Goal: Information Seeking & Learning: Learn about a topic

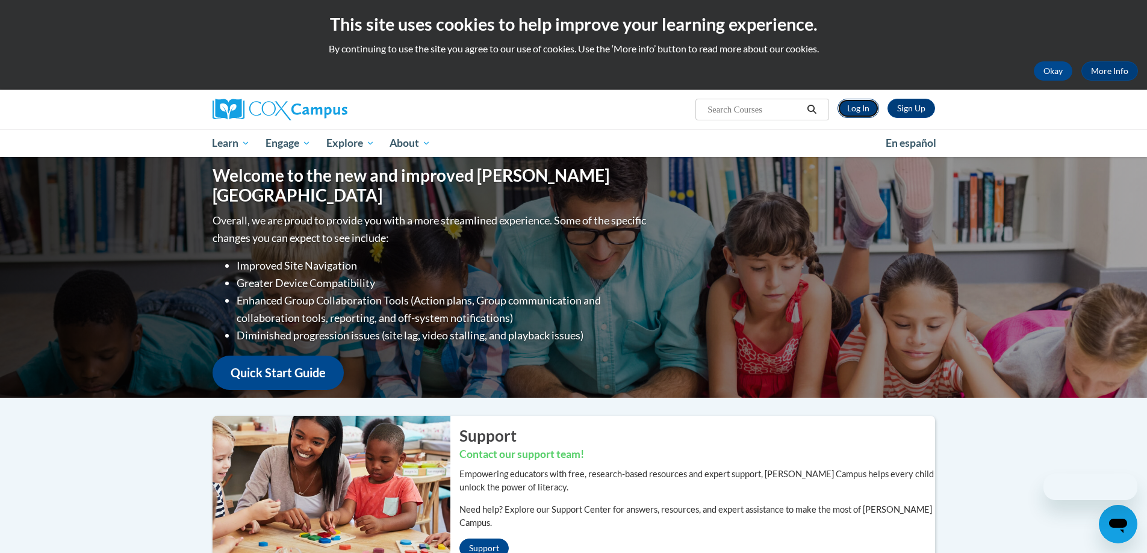
click at [855, 109] on link "Log In" at bounding box center [858, 108] width 42 height 19
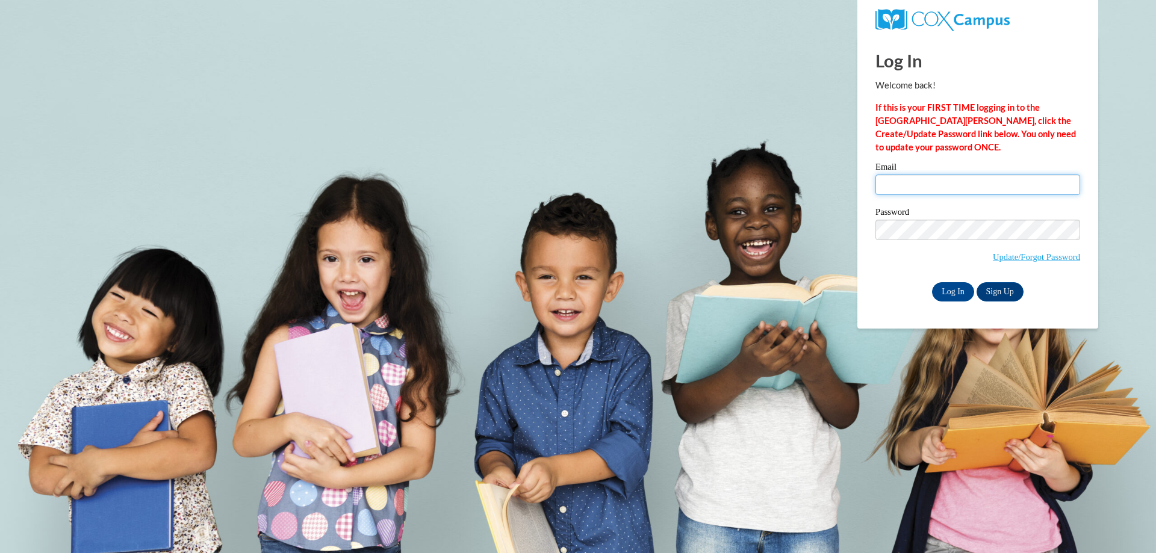
click at [897, 184] on input "Email" at bounding box center [977, 185] width 205 height 20
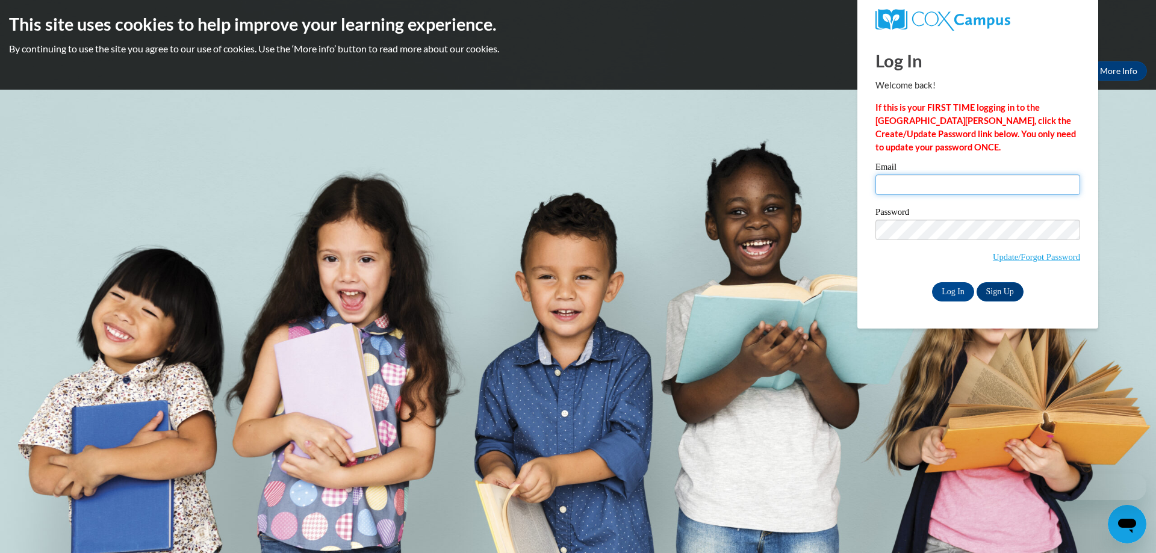
type input "heather.doolittle@morgan.k12.ga.us"
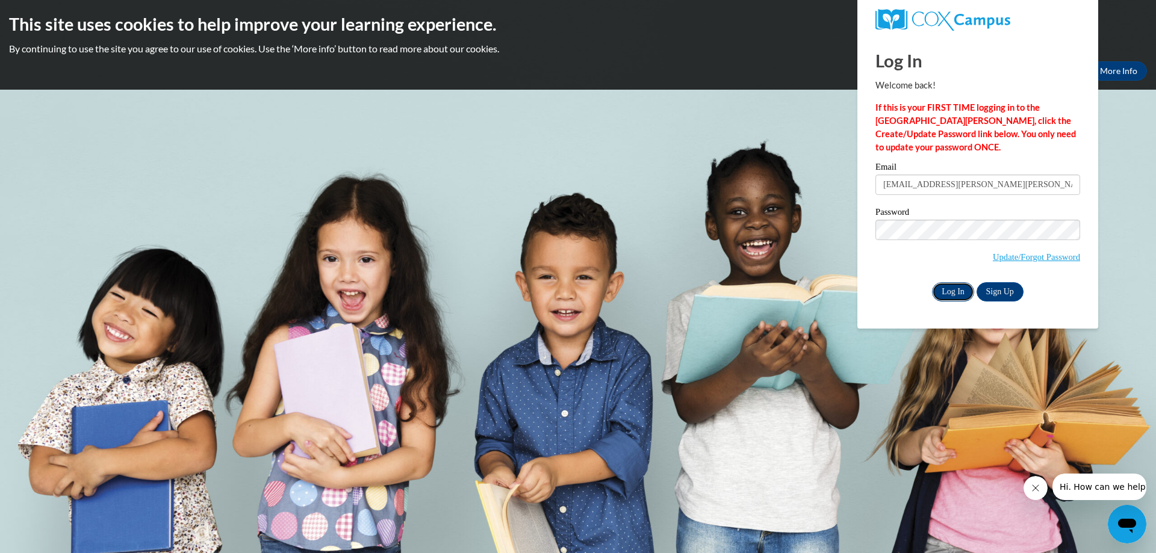
click at [953, 288] on input "Log In" at bounding box center [953, 291] width 42 height 19
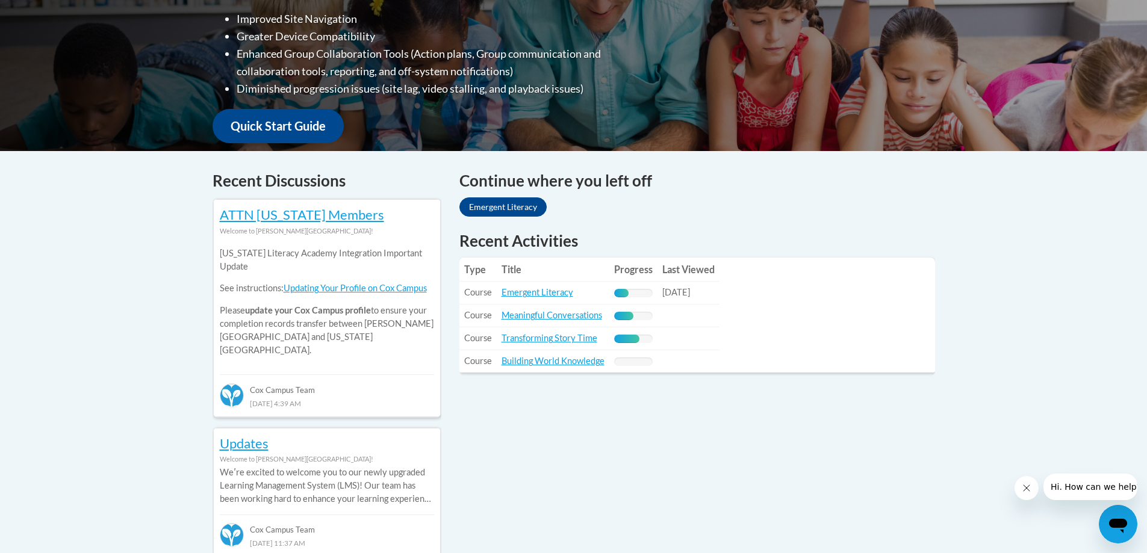
scroll to position [482, 0]
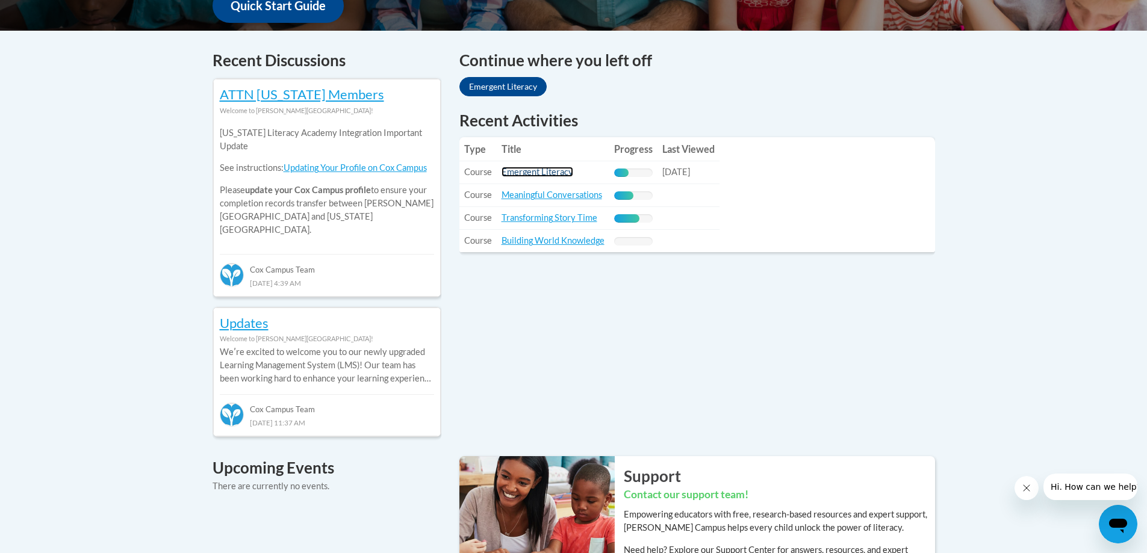
click at [530, 172] on link "Emergent Literacy" at bounding box center [537, 172] width 72 height 10
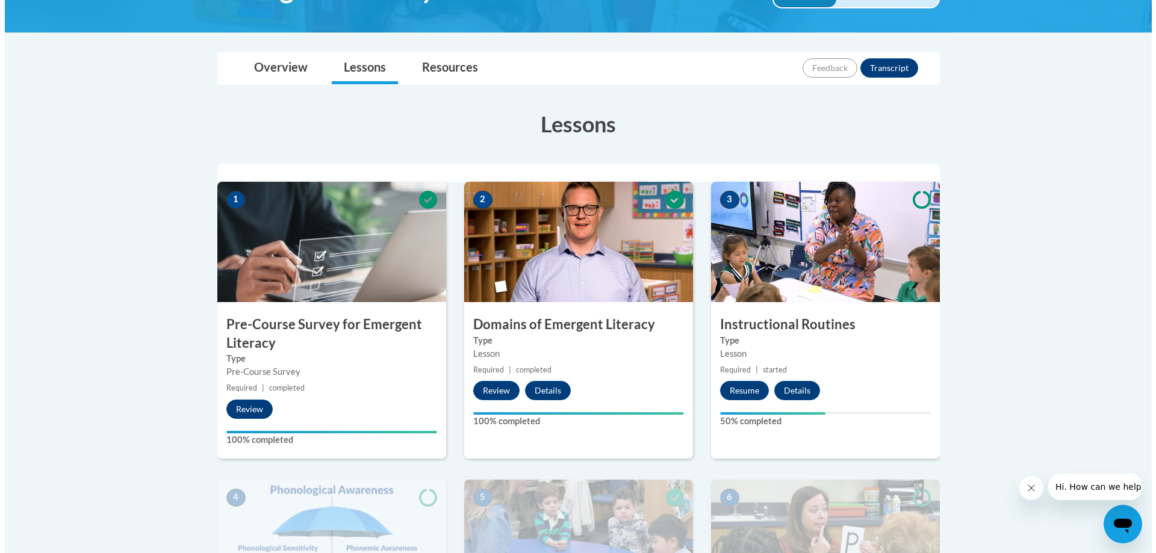
scroll to position [301, 0]
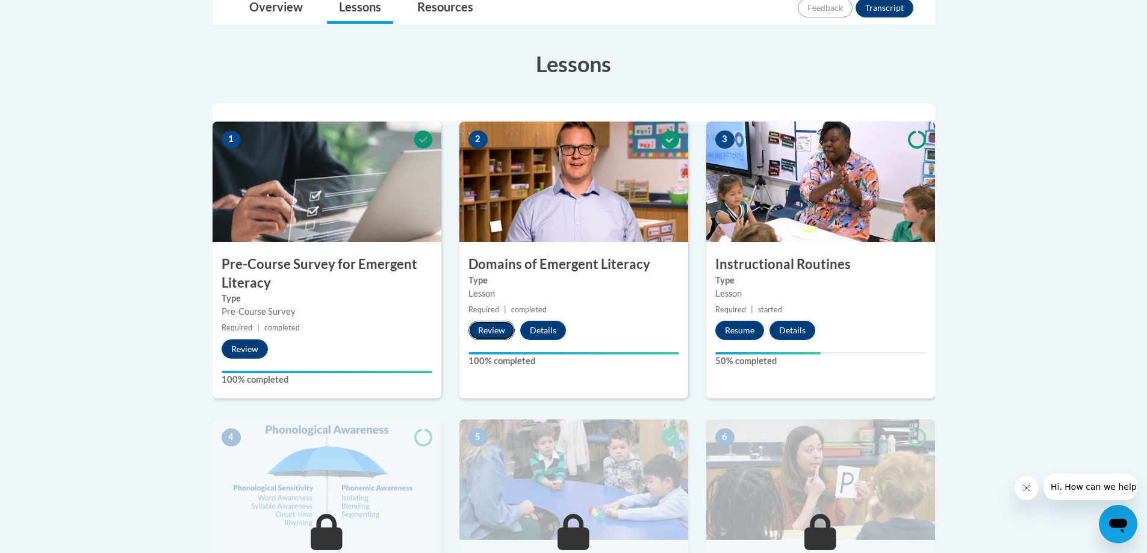
click at [495, 329] on button "Review" at bounding box center [491, 330] width 46 height 19
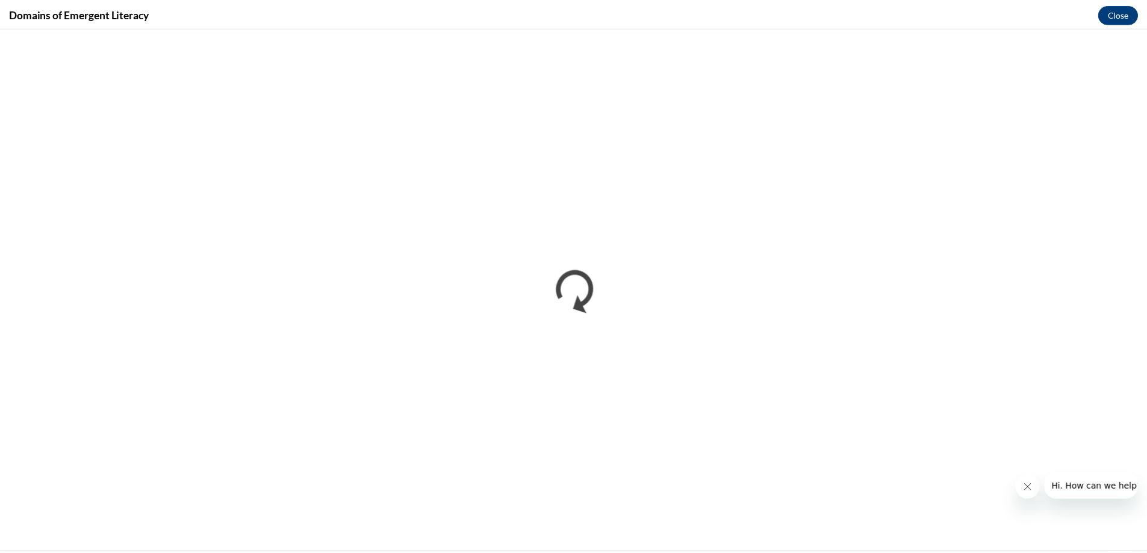
scroll to position [0, 0]
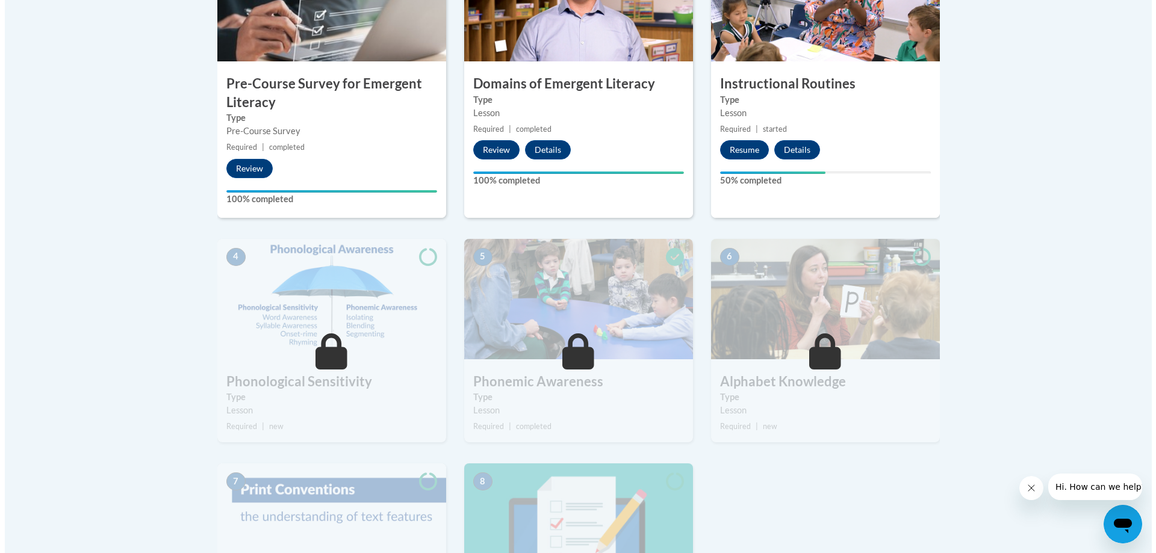
scroll to position [301, 0]
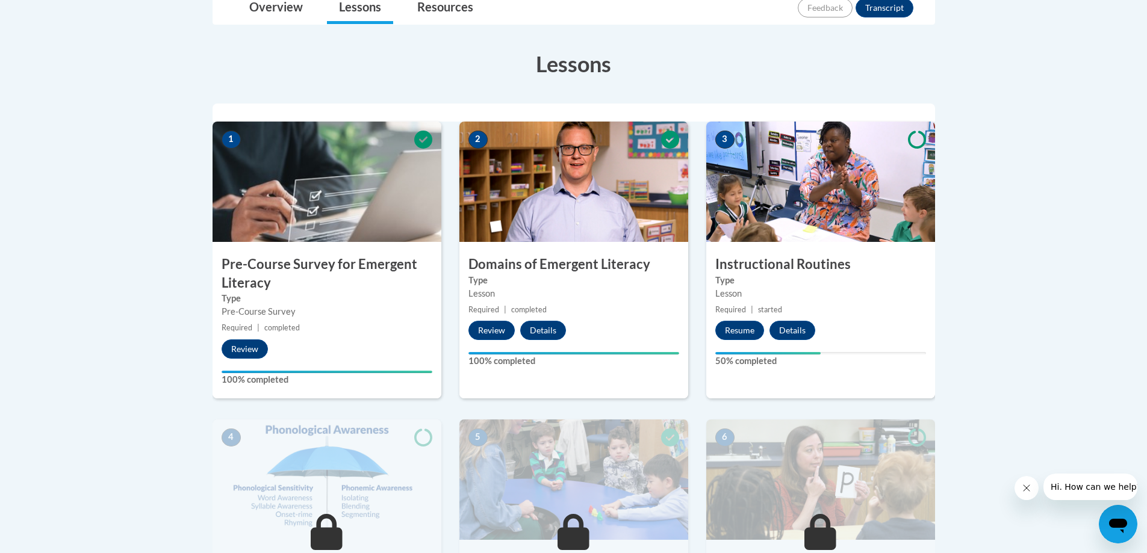
click at [765, 199] on img at bounding box center [820, 182] width 229 height 120
click at [743, 333] on button "Resume" at bounding box center [739, 330] width 49 height 19
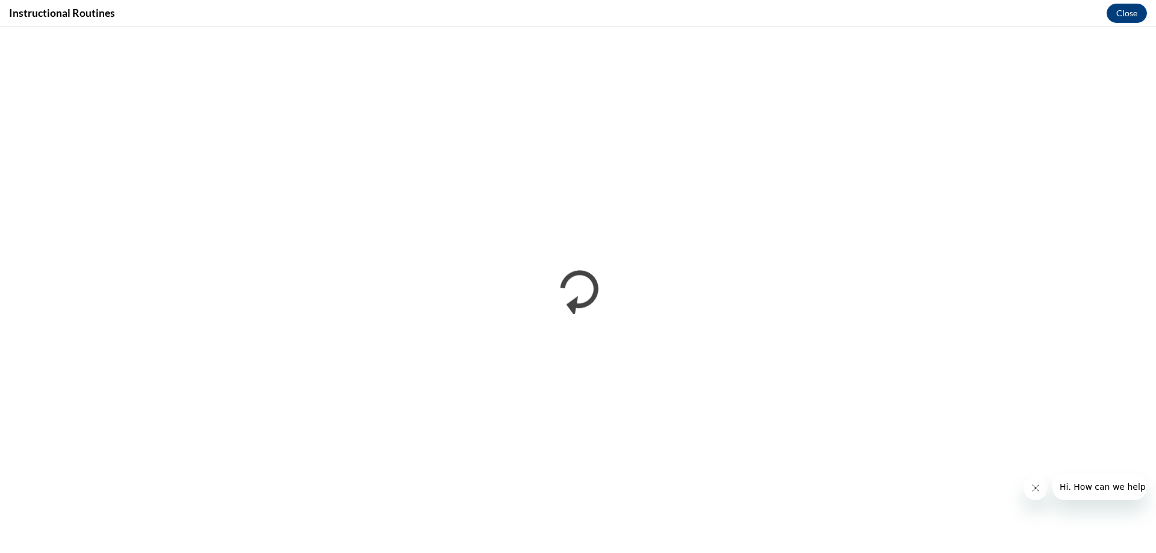
scroll to position [0, 0]
click at [1120, 14] on button "Close" at bounding box center [1126, 13] width 40 height 19
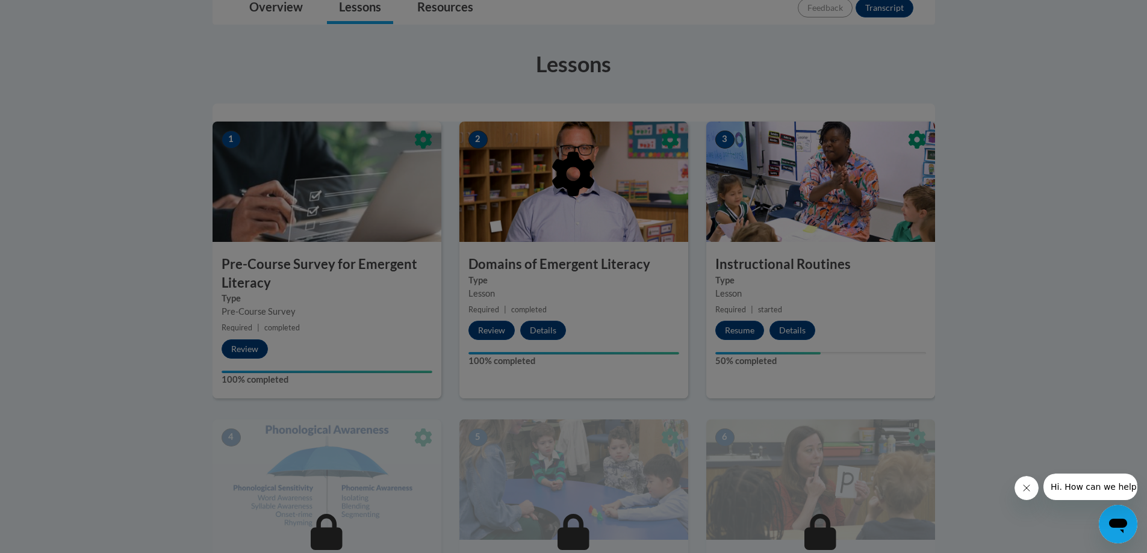
click at [565, 271] on div at bounding box center [573, 236] width 722 height 229
click at [566, 263] on div at bounding box center [573, 236] width 722 height 229
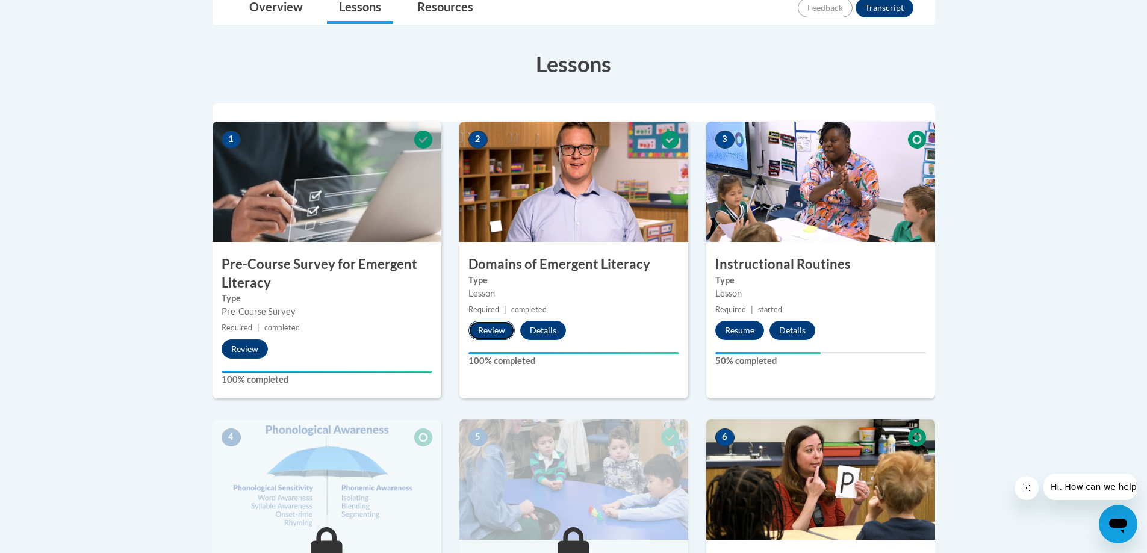
click at [489, 329] on button "Review" at bounding box center [491, 330] width 46 height 19
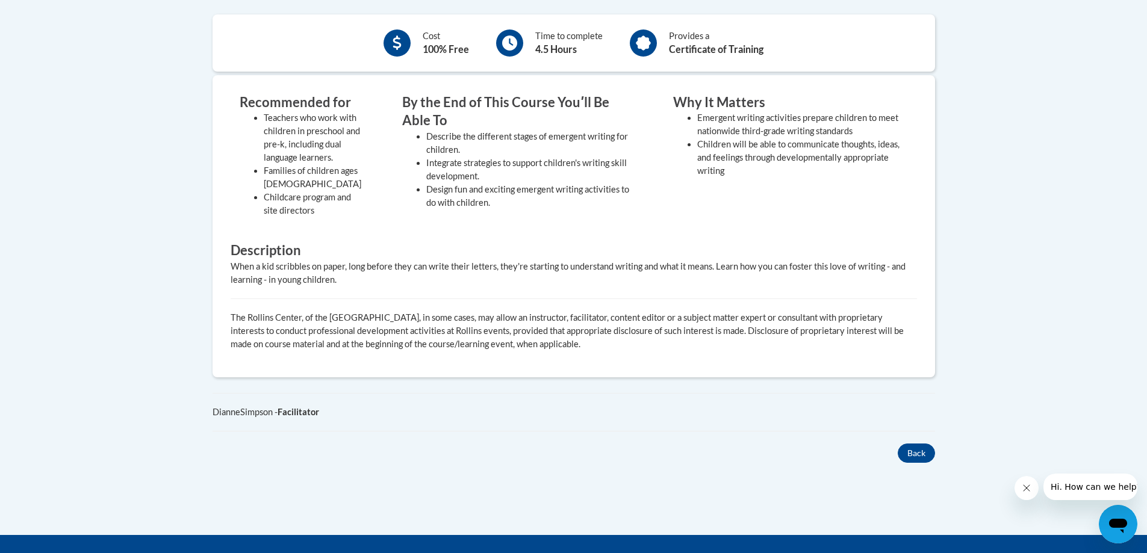
scroll to position [252, 0]
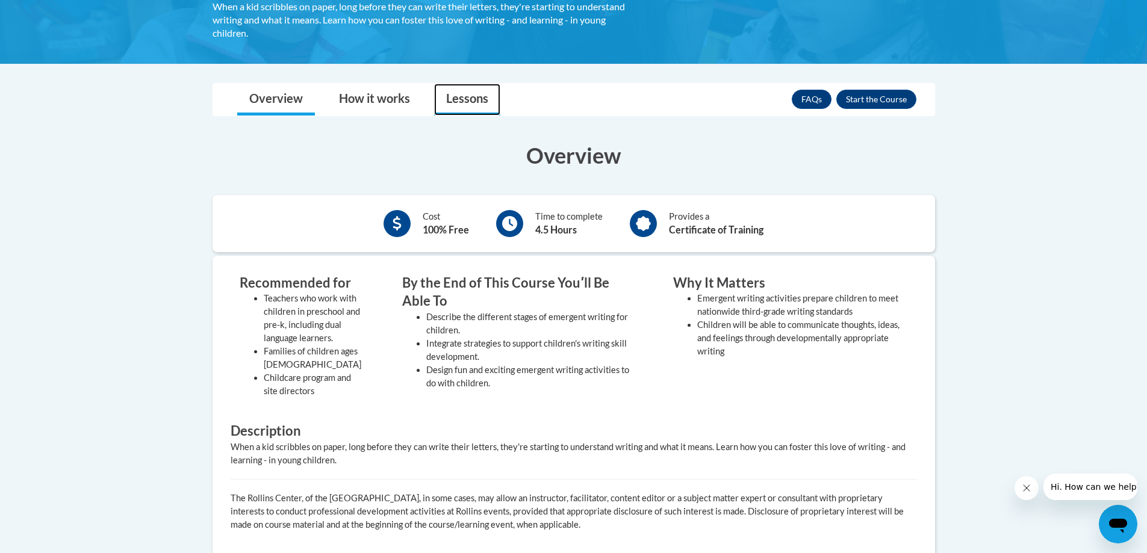
click at [463, 104] on link "Lessons" at bounding box center [467, 100] width 66 height 32
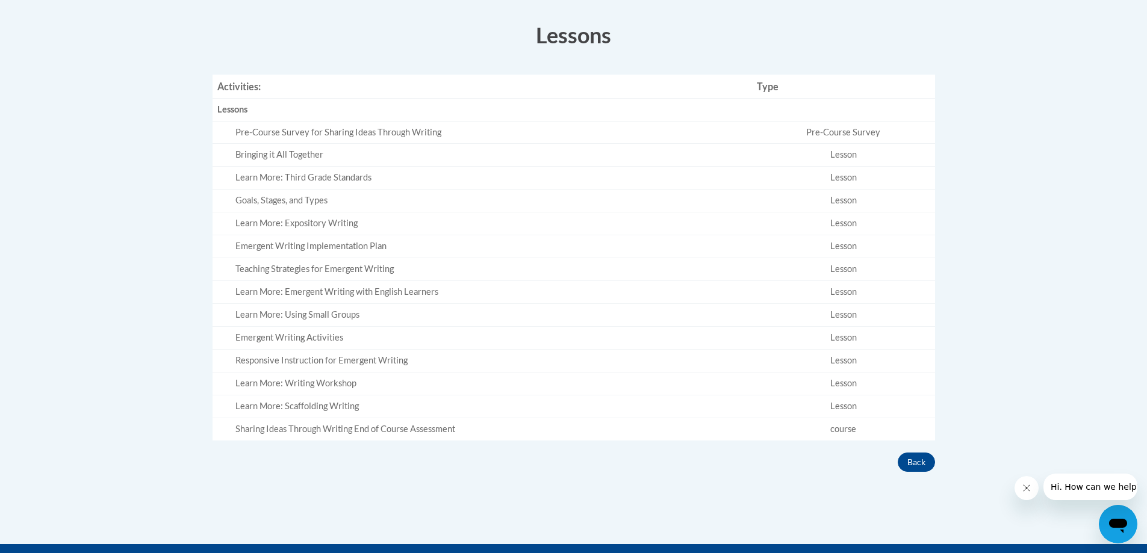
scroll to position [131, 0]
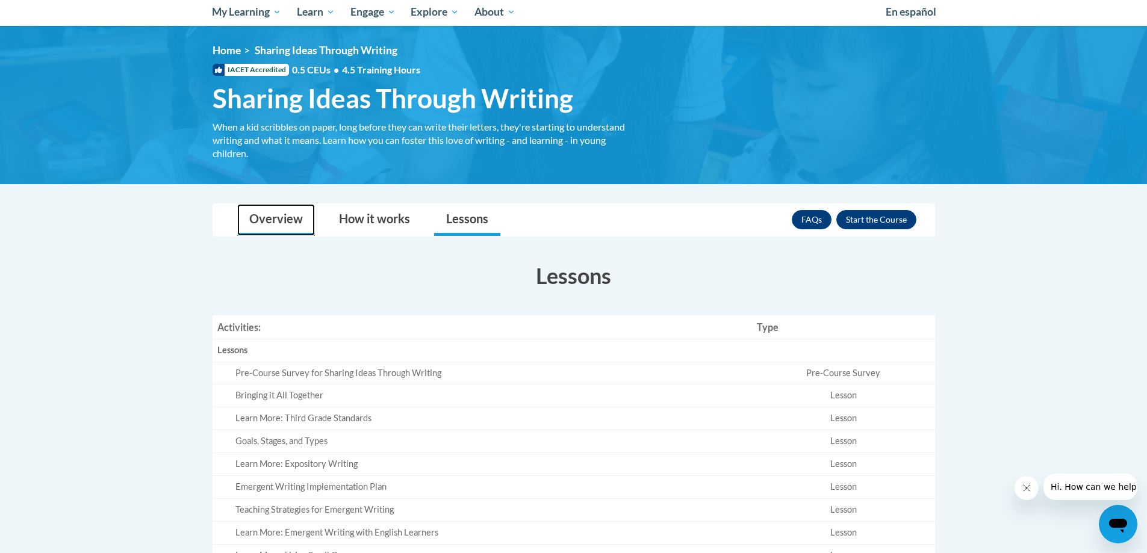
click at [290, 219] on link "Overview" at bounding box center [276, 220] width 78 height 32
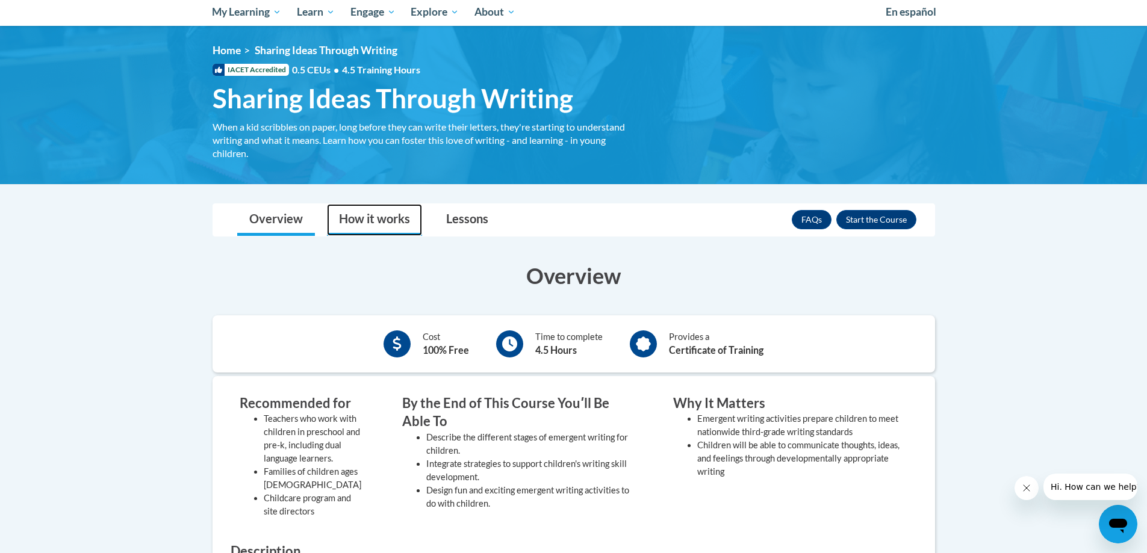
click at [367, 224] on link "How it works" at bounding box center [374, 220] width 95 height 32
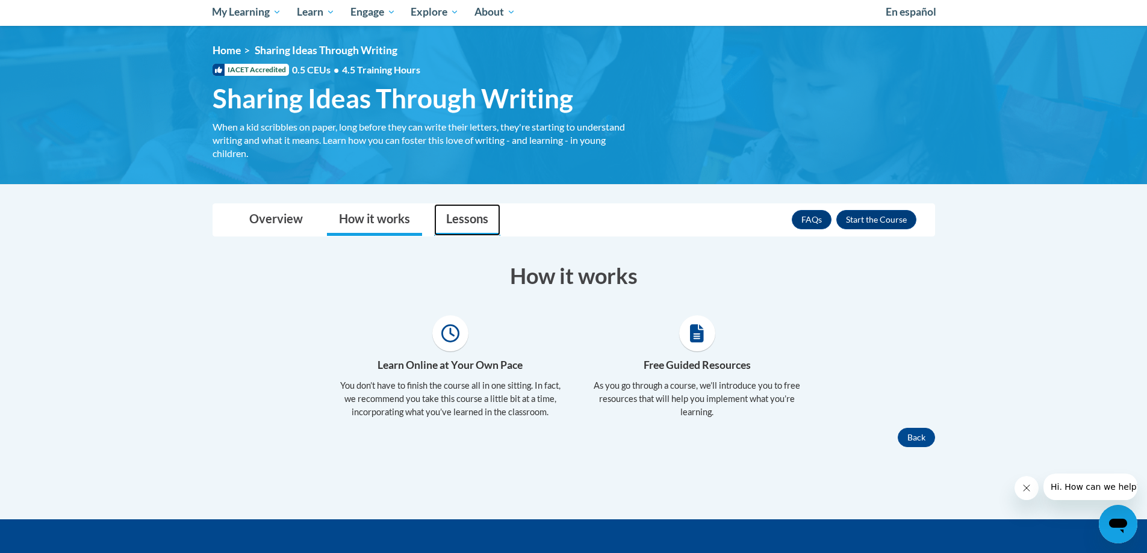
click at [442, 218] on link "Lessons" at bounding box center [467, 220] width 66 height 32
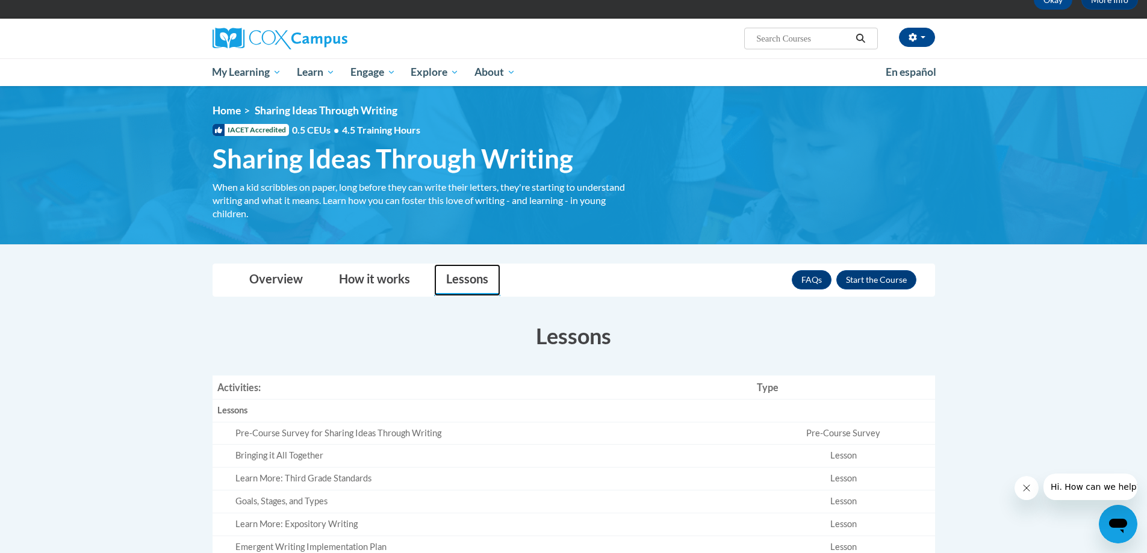
scroll to position [0, 0]
